Goal: Find specific page/section: Find specific page/section

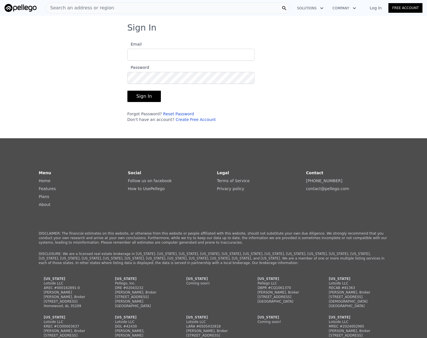
type input "[EMAIL_ADDRESS][DOMAIN_NAME]"
click at [146, 97] on button "Sign In" at bounding box center [144, 96] width 34 height 11
type input "[EMAIL_ADDRESS][DOMAIN_NAME]"
click at [134, 98] on button "Sign In" at bounding box center [144, 96] width 34 height 11
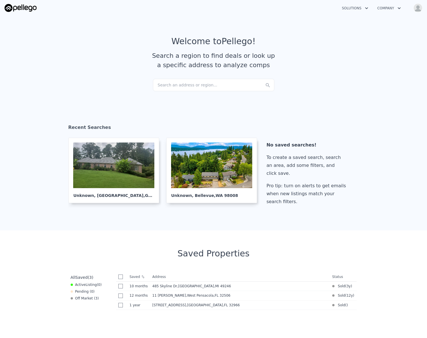
click at [175, 84] on div "Search an address or region..." at bounding box center [213, 85] width 121 height 12
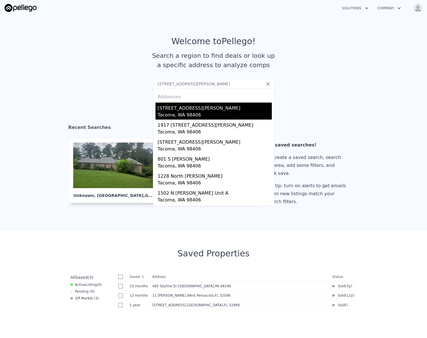
type input "[STREET_ADDRESS][PERSON_NAME]"
click at [180, 114] on div "Tacoma, WA 98406" at bounding box center [215, 116] width 114 height 8
